Goal: Information Seeking & Learning: Learn about a topic

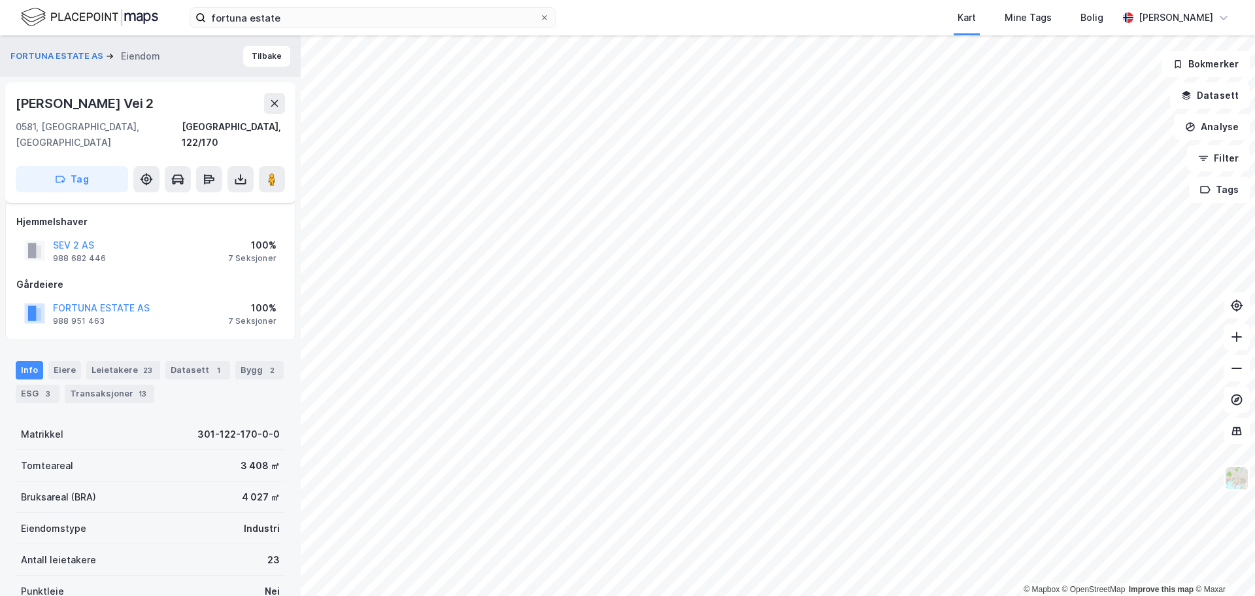
scroll to position [116, 0]
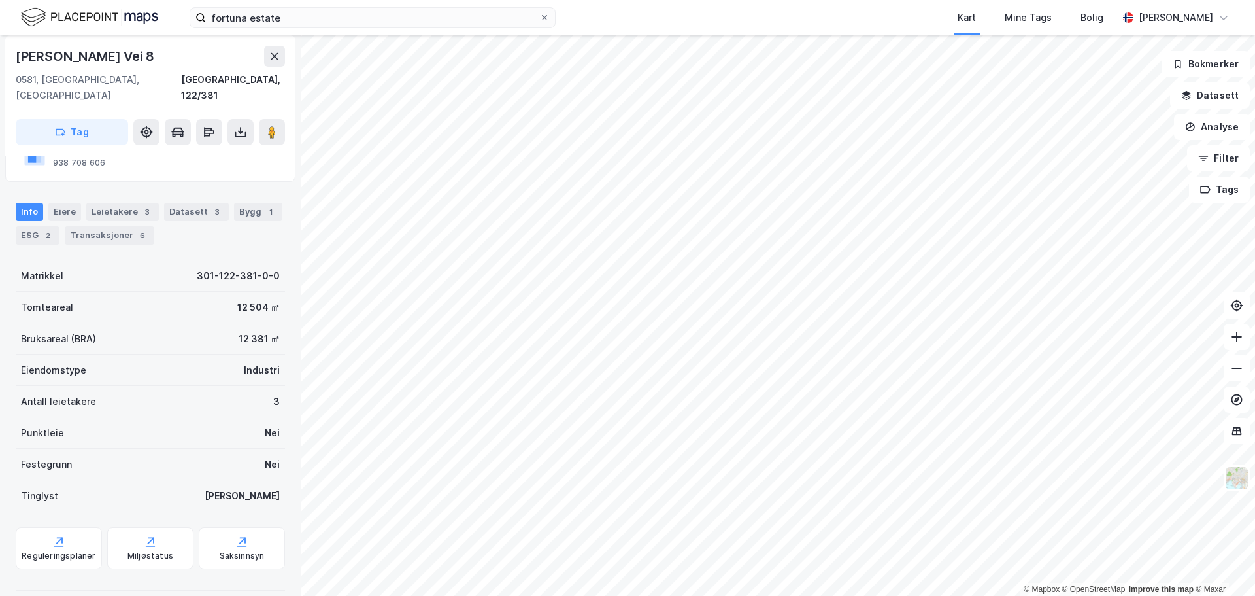
scroll to position [116, 0]
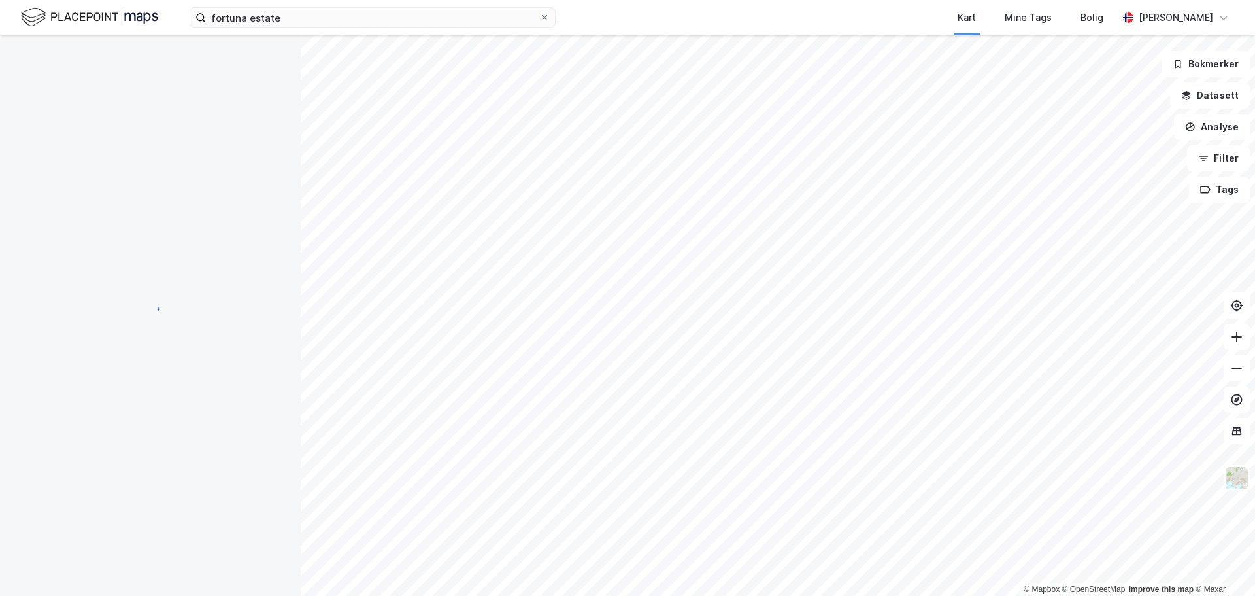
scroll to position [116, 0]
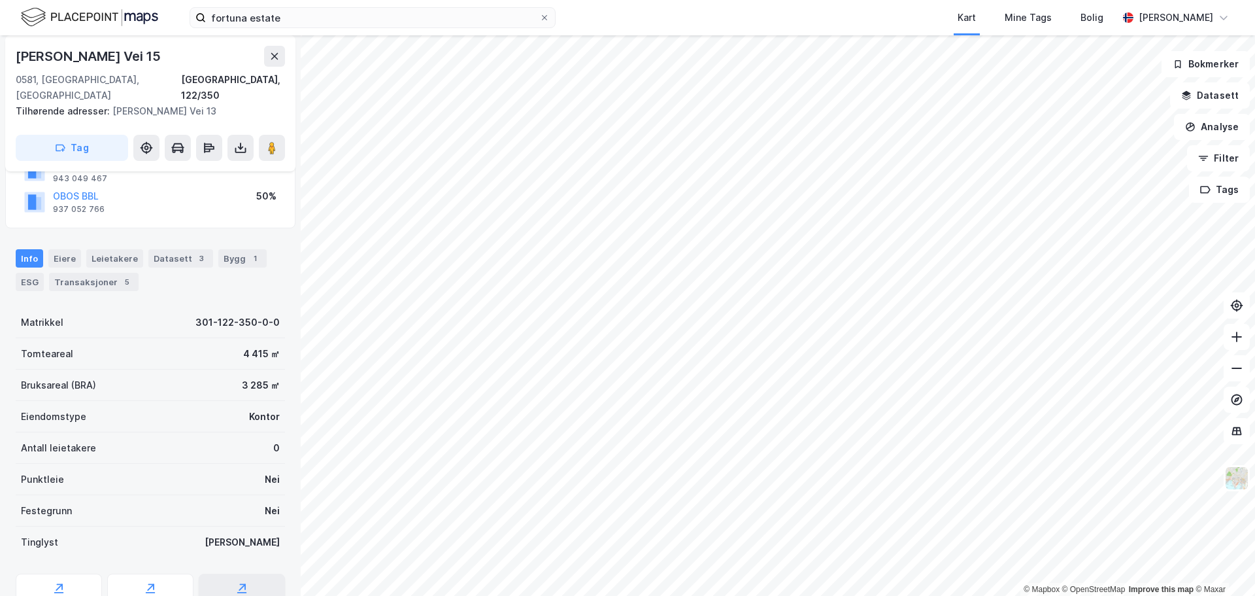
click at [222, 579] on div "Saksinnsyn" at bounding box center [242, 594] width 86 height 42
